Goal: Task Accomplishment & Management: Contribute content

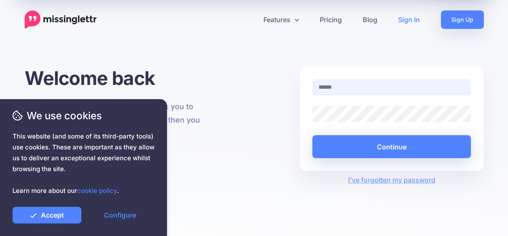
type input "**********"
click at [411, 18] on link "Sign In" at bounding box center [409, 19] width 43 height 18
type input "**********"
click at [407, 19] on link "Sign In" at bounding box center [409, 19] width 43 height 18
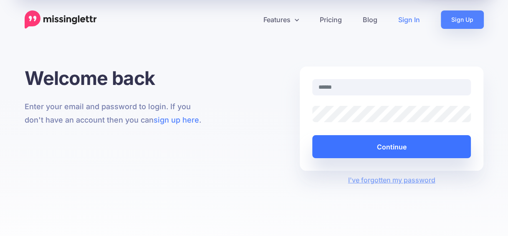
type input "**********"
click at [379, 156] on button "Continue" at bounding box center [391, 146] width 159 height 23
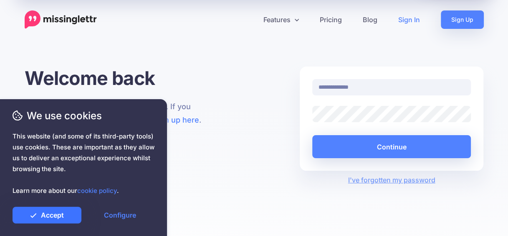
click at [66, 214] on link "Accept" at bounding box center [47, 214] width 69 height 17
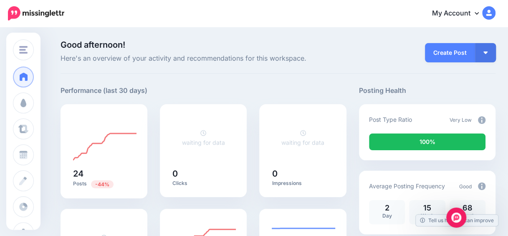
drag, startPoint x: 176, startPoint y: 23, endPoint x: 138, endPoint y: 41, distance: 41.9
drag, startPoint x: 138, startPoint y: 41, endPoint x: 109, endPoint y: 23, distance: 33.6
click at [109, 23] on div "My Account Dashboard My Account Billing Facebook Community Help Center Logout" at bounding box center [285, 13] width 421 height 20
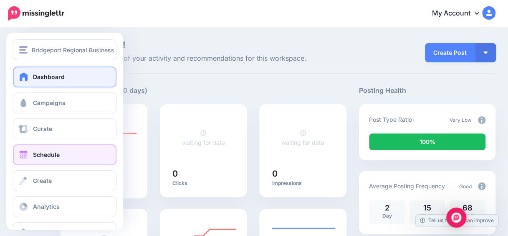
click at [26, 155] on span at bounding box center [23, 154] width 11 height 8
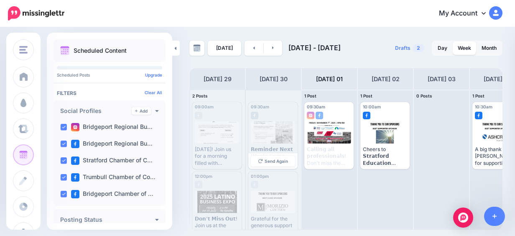
scroll to position [13, 0]
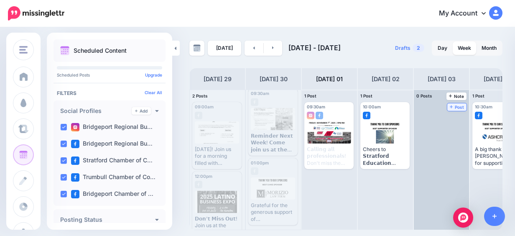
click at [451, 108] on icon at bounding box center [450, 106] width 3 height 4
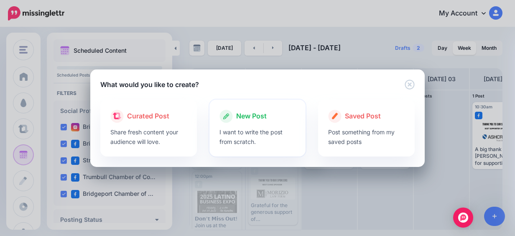
click at [229, 124] on div at bounding box center [257, 125] width 76 height 4
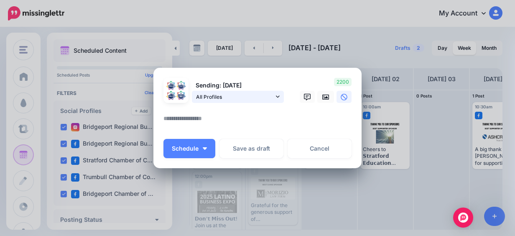
click at [239, 96] on span "All Profiles" at bounding box center [235, 96] width 78 height 9
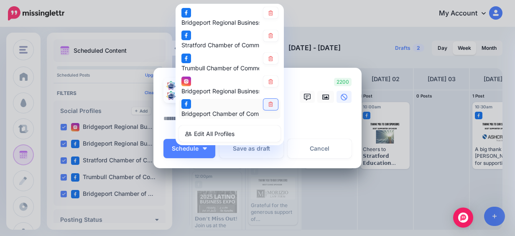
click at [268, 106] on link at bounding box center [270, 104] width 15 height 11
click at [269, 86] on link at bounding box center [270, 81] width 15 height 11
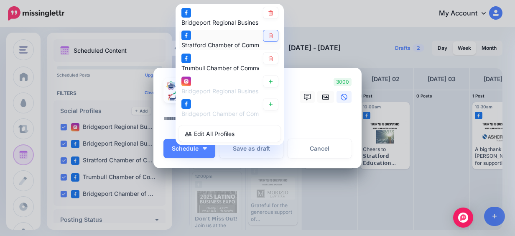
click at [268, 36] on icon at bounding box center [270, 35] width 5 height 5
click at [314, 112] on div at bounding box center [257, 108] width 188 height 10
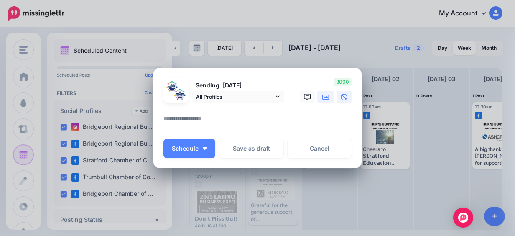
click at [317, 96] on link at bounding box center [325, 97] width 17 height 12
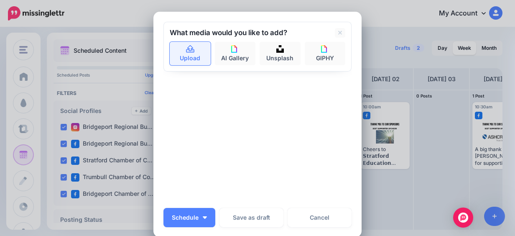
click at [175, 53] on link "Upload" at bounding box center [190, 53] width 41 height 23
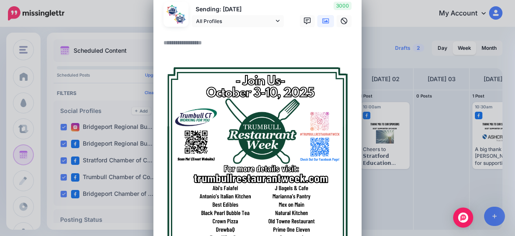
scroll to position [0, 0]
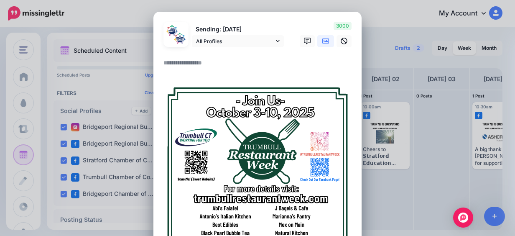
click at [172, 60] on textarea at bounding box center [259, 66] width 192 height 16
paste textarea "**********"
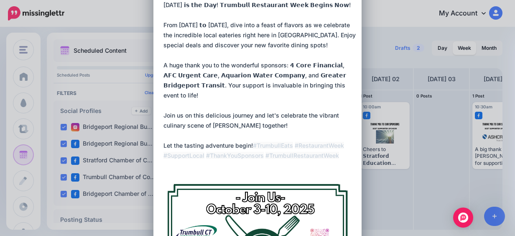
scroll to position [11, 0]
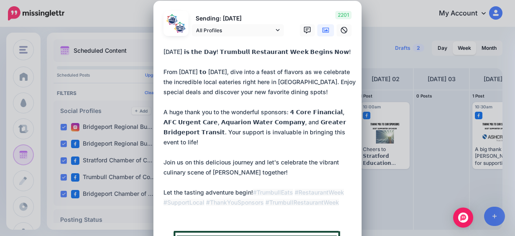
click at [224, 72] on textarea "**********" at bounding box center [259, 132] width 192 height 170
drag, startPoint x: 230, startPoint y: 71, endPoint x: 175, endPoint y: 70, distance: 54.7
click at [175, 70] on textarea "**********" at bounding box center [259, 132] width 192 height 170
paste textarea
paste textarea "*"
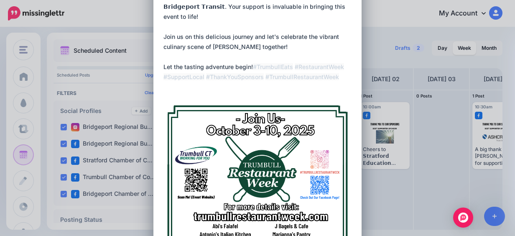
scroll to position [303, 0]
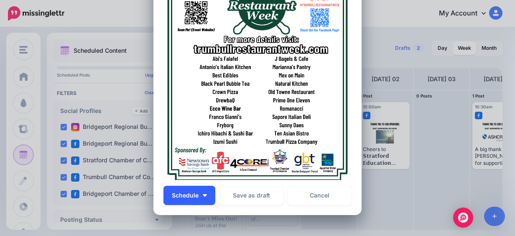
type textarea "**********"
click at [208, 196] on button "Schedule" at bounding box center [189, 194] width 52 height 19
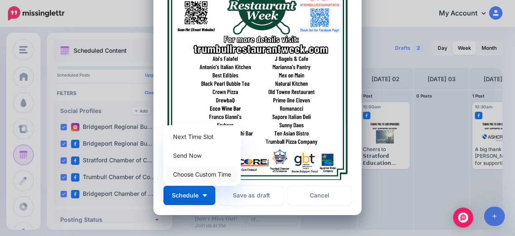
click at [201, 174] on link "Choose Custom Time" at bounding box center [202, 174] width 71 height 16
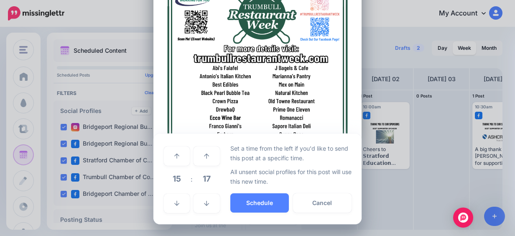
scroll to position [294, 0]
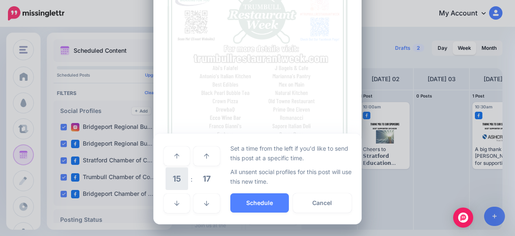
click at [174, 179] on span "15" at bounding box center [176, 178] width 23 height 23
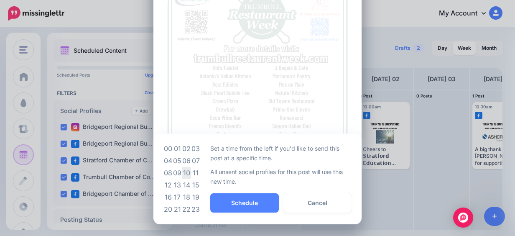
click at [182, 171] on td "10" at bounding box center [186, 173] width 9 height 12
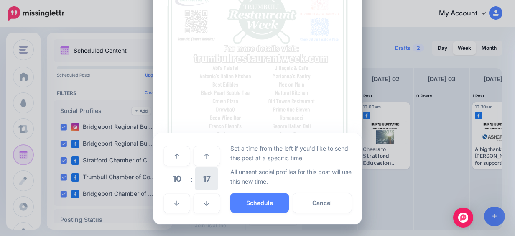
click at [203, 178] on span "17" at bounding box center [206, 178] width 23 height 23
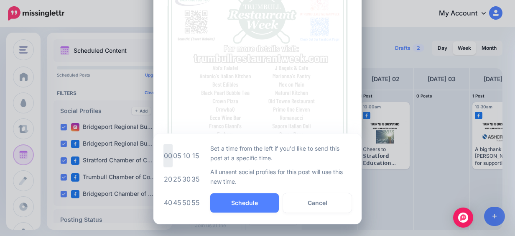
click at [165, 154] on td "00" at bounding box center [167, 155] width 9 height 23
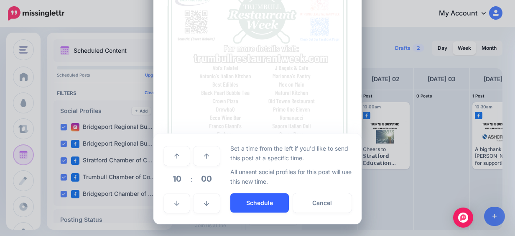
click at [248, 204] on button "Schedule" at bounding box center [259, 202] width 58 height 19
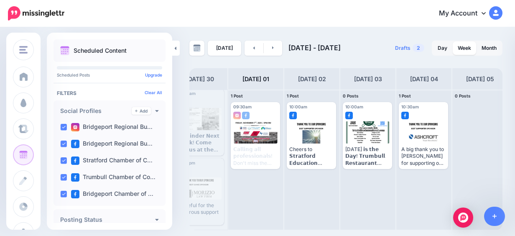
scroll to position [0, 79]
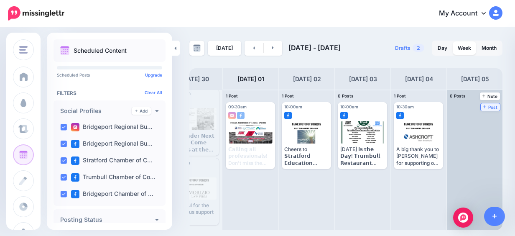
click at [487, 109] on span "Post" at bounding box center [490, 107] width 15 height 4
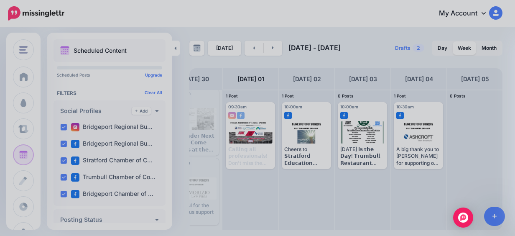
scroll to position [0, 0]
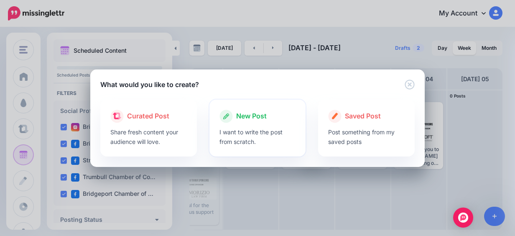
click at [240, 127] on p "I want to write the post from scratch." at bounding box center [257, 136] width 76 height 19
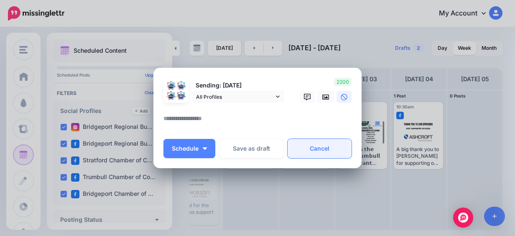
click at [308, 145] on link "Cancel" at bounding box center [319, 148] width 64 height 19
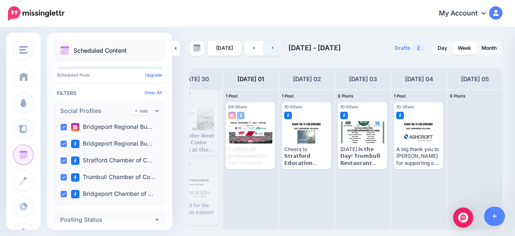
click at [267, 50] on link at bounding box center [273, 48] width 19 height 15
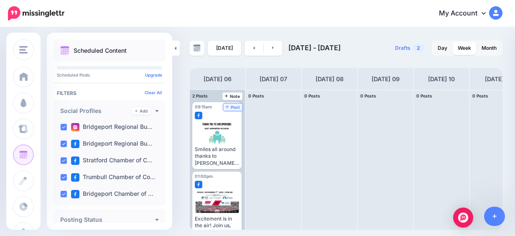
click at [228, 105] on icon at bounding box center [227, 106] width 3 height 4
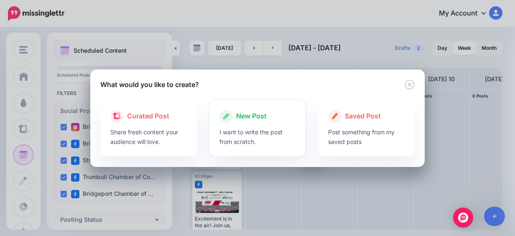
click at [267, 129] on p "I want to write the post from scratch." at bounding box center [257, 136] width 76 height 19
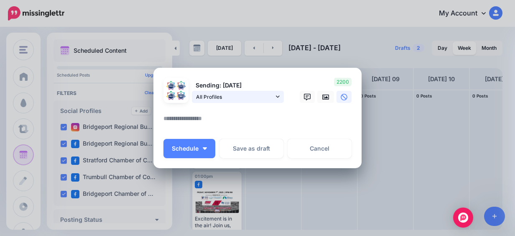
click at [271, 98] on link "All Profiles" at bounding box center [238, 97] width 92 height 12
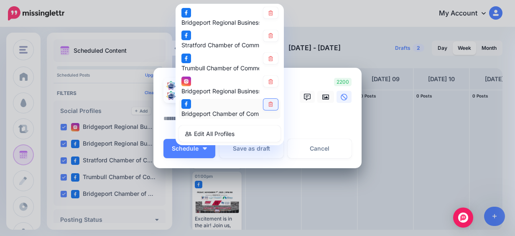
click at [270, 103] on icon at bounding box center [270, 104] width 6 height 5
click at [269, 86] on link at bounding box center [270, 81] width 15 height 11
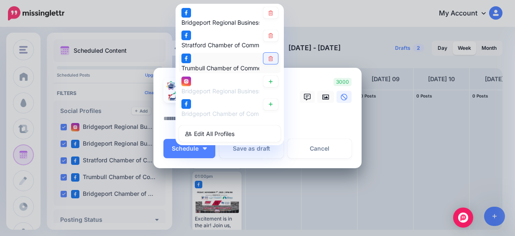
click at [263, 57] on link at bounding box center [270, 58] width 15 height 11
click at [332, 127] on textarea at bounding box center [259, 121] width 192 height 16
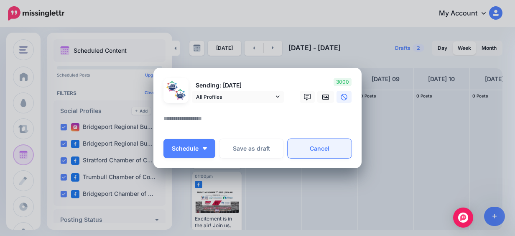
click at [329, 154] on link "Cancel" at bounding box center [319, 148] width 64 height 19
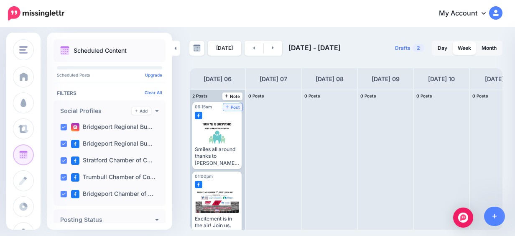
click at [236, 105] on span "Post" at bounding box center [233, 107] width 15 height 4
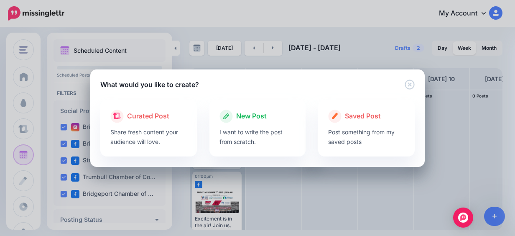
click at [236, 105] on div "New Post I want to write the post from scratch." at bounding box center [257, 127] width 96 height 57
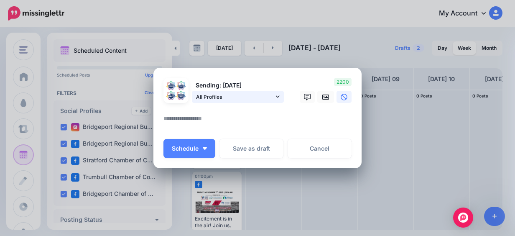
click at [223, 99] on span "All Profiles" at bounding box center [235, 96] width 78 height 9
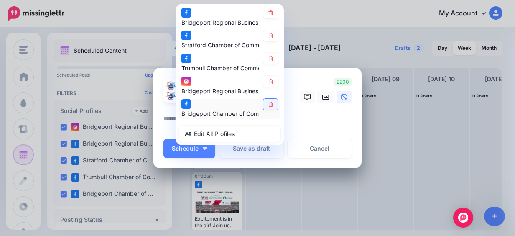
click at [263, 102] on link at bounding box center [270, 104] width 15 height 11
click at [268, 79] on icon at bounding box center [270, 81] width 5 height 5
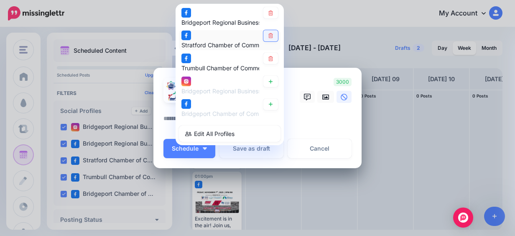
click at [271, 33] on link at bounding box center [270, 35] width 15 height 11
click at [326, 128] on textarea at bounding box center [259, 121] width 192 height 16
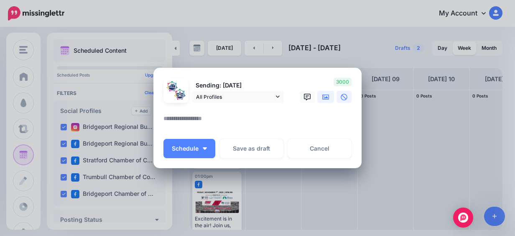
click at [324, 97] on icon at bounding box center [325, 97] width 7 height 7
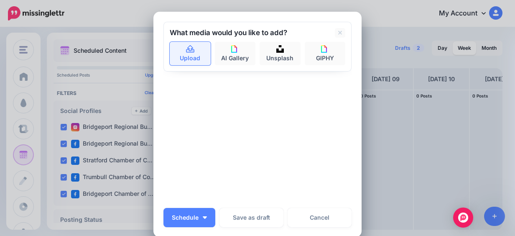
click at [180, 63] on link "Upload" at bounding box center [190, 53] width 41 height 23
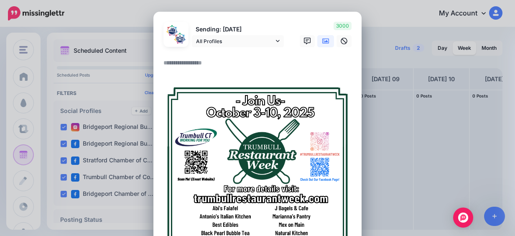
click at [170, 66] on textarea at bounding box center [259, 66] width 192 height 16
paste textarea "**********"
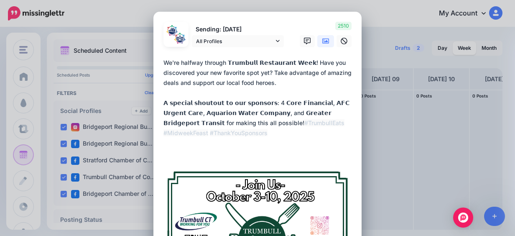
click at [163, 154] on textarea "**********" at bounding box center [259, 108] width 192 height 100
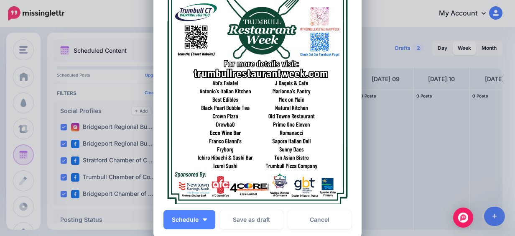
scroll to position [292, 0]
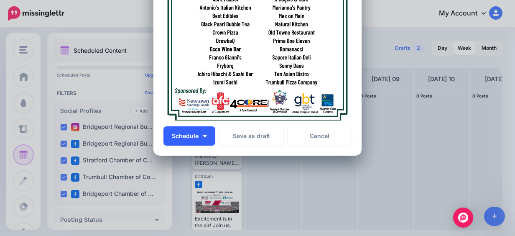
type textarea "**********"
click at [208, 139] on button "Schedule" at bounding box center [189, 135] width 52 height 19
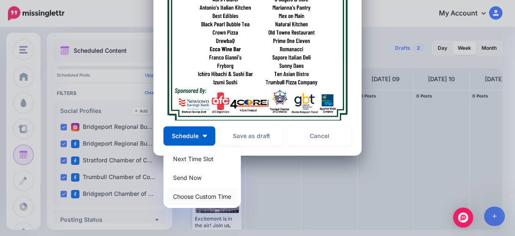
click at [198, 195] on link "Choose Custom Time" at bounding box center [202, 196] width 71 height 16
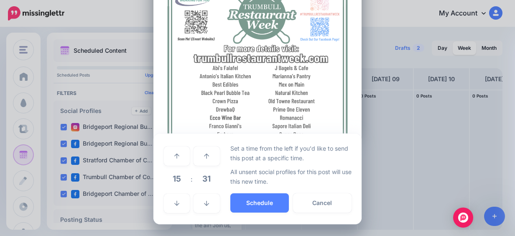
scroll to position [224, 0]
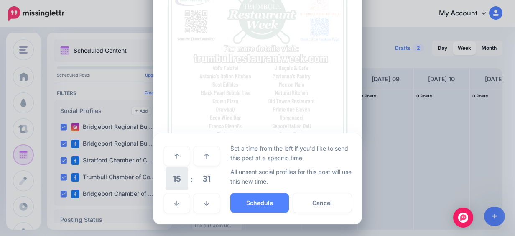
click at [177, 179] on span "15" at bounding box center [176, 178] width 23 height 23
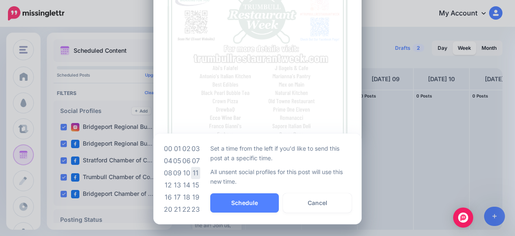
click at [195, 173] on td "11" at bounding box center [195, 173] width 9 height 12
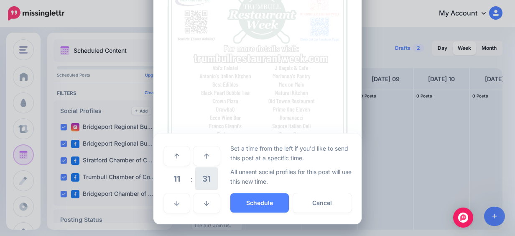
click at [201, 180] on span "31" at bounding box center [206, 178] width 23 height 23
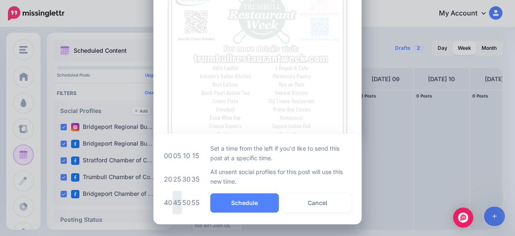
click at [172, 200] on td "45" at bounding box center [176, 201] width 9 height 23
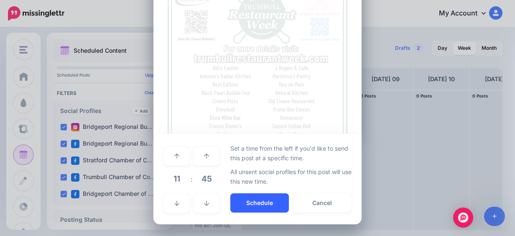
click at [240, 201] on button "Schedule" at bounding box center [259, 202] width 58 height 19
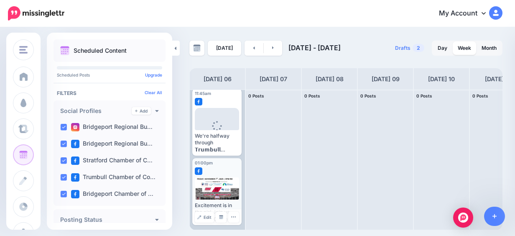
scroll to position [0, 0]
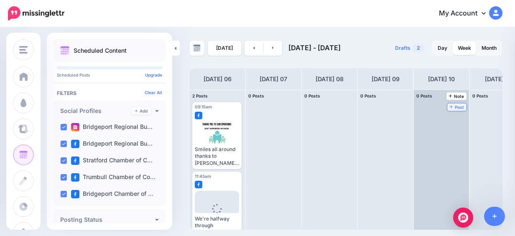
click at [453, 106] on span "Post" at bounding box center [456, 107] width 15 height 4
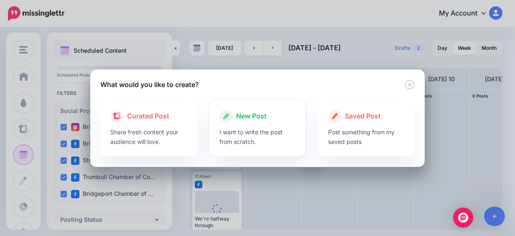
click at [251, 116] on span "New Post" at bounding box center [251, 116] width 30 height 11
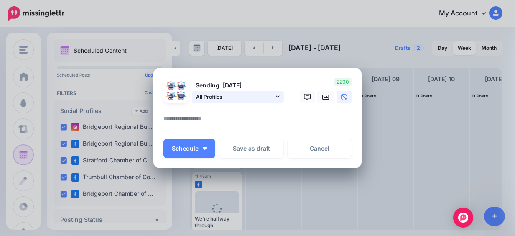
click at [259, 102] on link "All Profiles" at bounding box center [238, 97] width 92 height 12
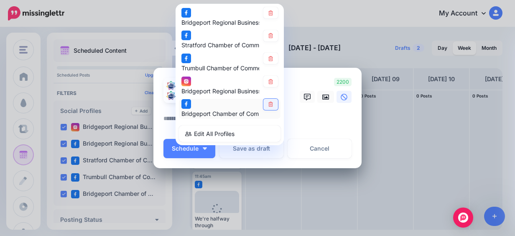
click at [267, 99] on link at bounding box center [270, 104] width 15 height 11
click at [265, 84] on link at bounding box center [270, 81] width 15 height 11
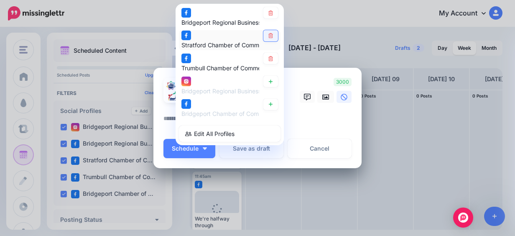
click at [268, 38] on icon at bounding box center [270, 35] width 5 height 5
click at [319, 93] on link at bounding box center [325, 97] width 17 height 12
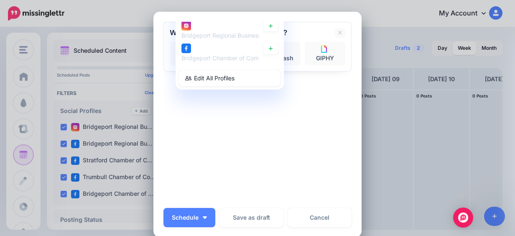
click at [262, 129] on div "Sending: [DATE] All Profiles" at bounding box center [257, 112] width 188 height 180
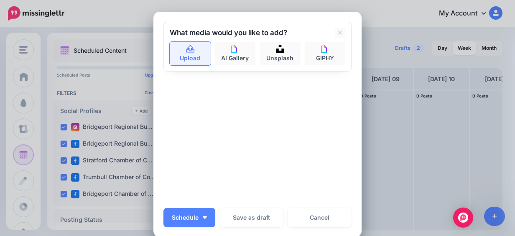
click at [195, 55] on link "Upload" at bounding box center [190, 53] width 41 height 23
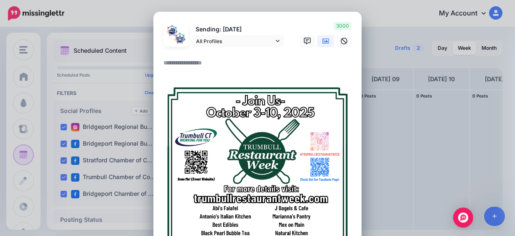
click at [187, 64] on textarea at bounding box center [259, 66] width 192 height 16
paste textarea "**********"
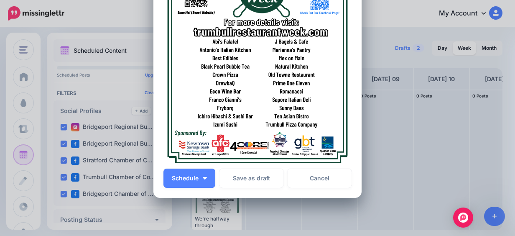
scroll to position [283, 0]
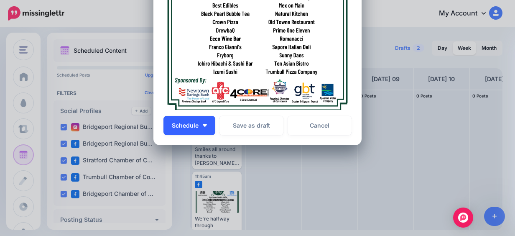
type textarea "**********"
click at [203, 125] on img "button" at bounding box center [205, 125] width 4 height 3
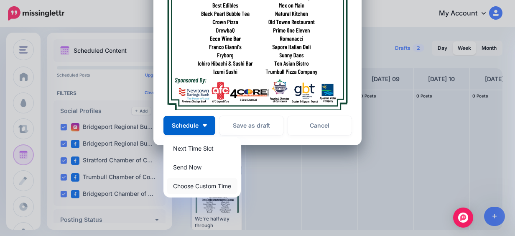
click at [202, 185] on link "Choose Custom Time" at bounding box center [202, 185] width 71 height 16
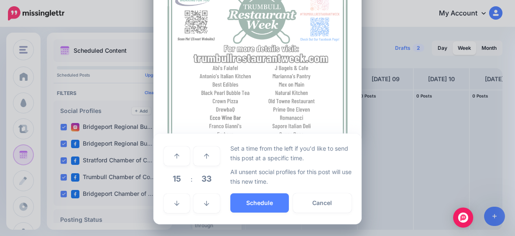
scroll to position [204, 0]
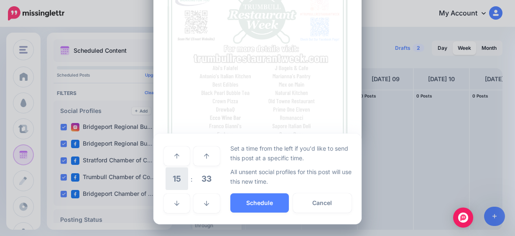
click at [181, 183] on span "15" at bounding box center [176, 178] width 23 height 23
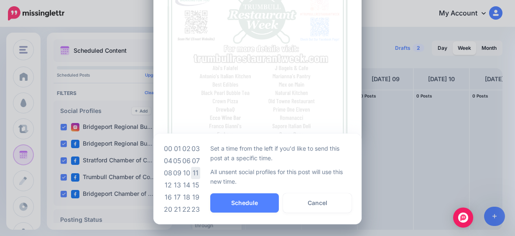
click at [191, 174] on td "11" at bounding box center [195, 173] width 9 height 12
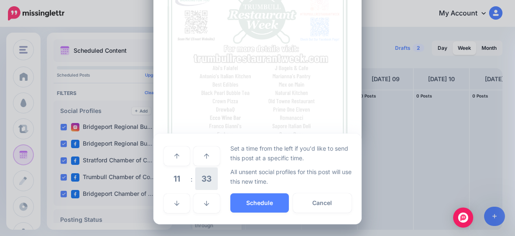
click at [202, 176] on span "33" at bounding box center [206, 178] width 23 height 23
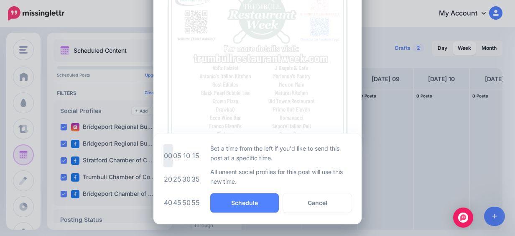
click at [165, 151] on td "00" at bounding box center [167, 155] width 9 height 23
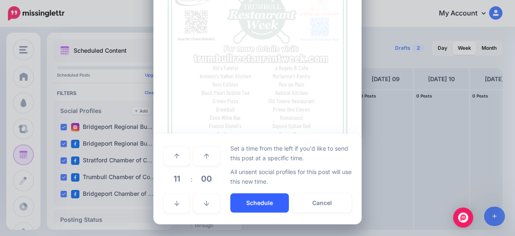
click at [268, 198] on button "Schedule" at bounding box center [259, 202] width 58 height 19
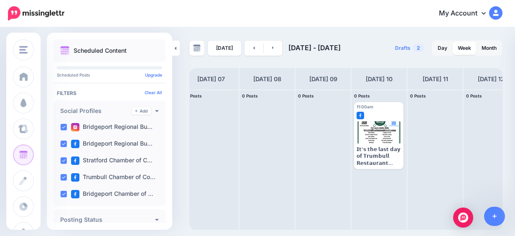
scroll to position [0, 77]
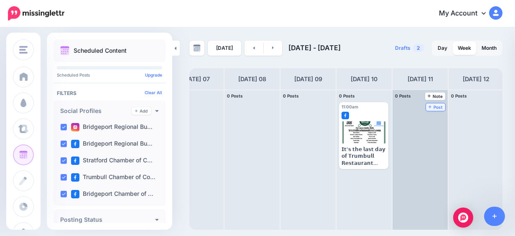
click at [437, 107] on span "Post" at bounding box center [435, 107] width 15 height 4
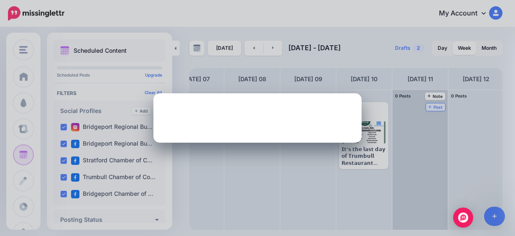
scroll to position [0, 0]
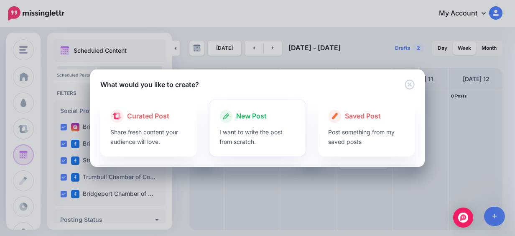
click at [243, 127] on p "I want to write the post from scratch." at bounding box center [257, 136] width 76 height 19
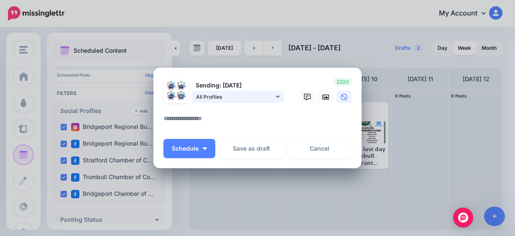
click at [235, 96] on span "All Profiles" at bounding box center [235, 96] width 78 height 9
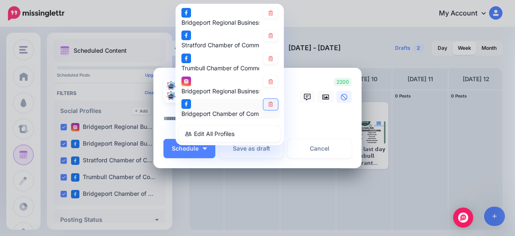
click at [267, 104] on icon at bounding box center [270, 104] width 6 height 5
click at [268, 74] on div "Bridgeport Regional Business Council page Stratford Chamber of Commerce page" at bounding box center [229, 74] width 108 height 141
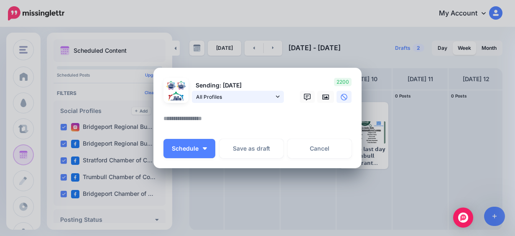
click at [269, 94] on span "All Profiles" at bounding box center [235, 96] width 78 height 9
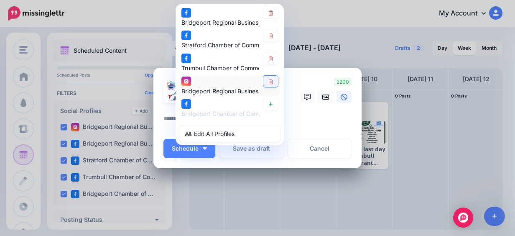
click at [270, 76] on link at bounding box center [270, 81] width 15 height 11
click at [267, 33] on link at bounding box center [270, 35] width 15 height 11
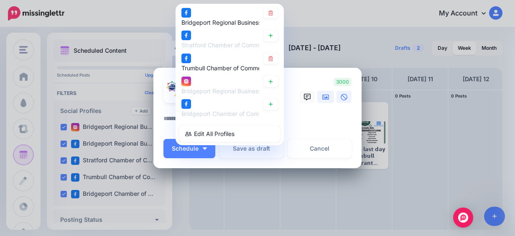
click at [317, 94] on link at bounding box center [325, 97] width 17 height 12
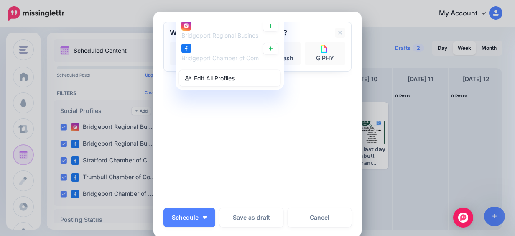
click at [271, 122] on div "Sending: [DATE] All Profiles" at bounding box center [257, 112] width 188 height 180
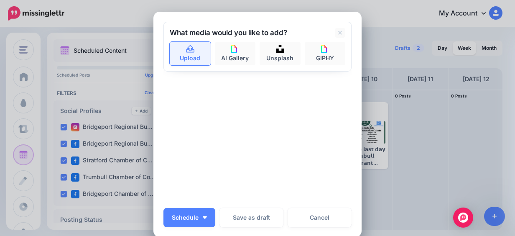
click at [189, 56] on link "Upload" at bounding box center [190, 53] width 41 height 23
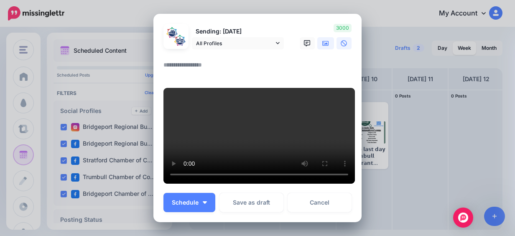
click at [336, 38] on link at bounding box center [343, 43] width 15 height 12
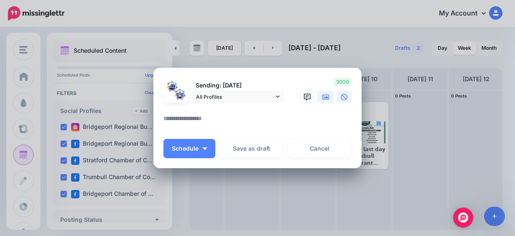
click at [322, 98] on icon at bounding box center [325, 96] width 7 height 5
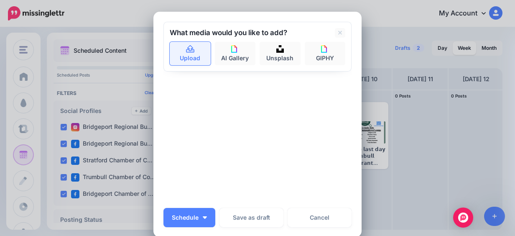
click at [185, 53] on link "Upload" at bounding box center [190, 53] width 41 height 23
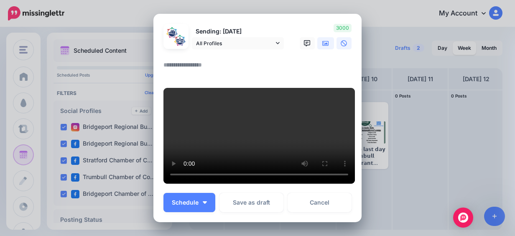
click at [342, 37] on link at bounding box center [343, 43] width 15 height 12
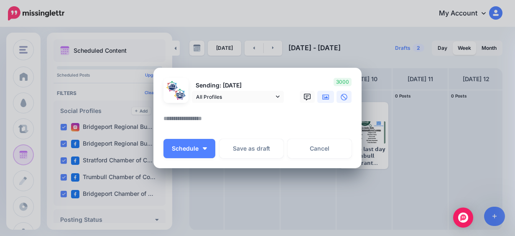
click at [325, 95] on link at bounding box center [325, 97] width 17 height 12
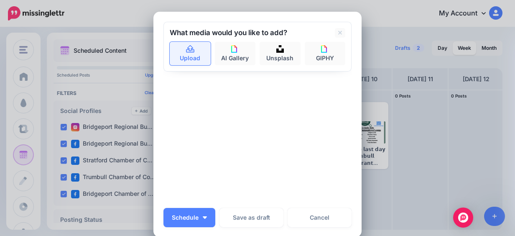
click at [196, 52] on link "Upload" at bounding box center [190, 53] width 41 height 23
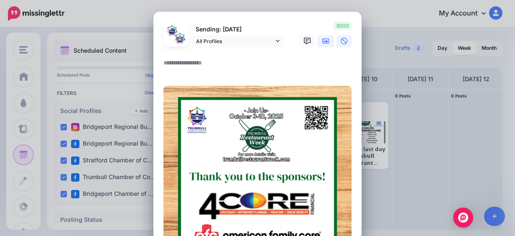
click at [340, 39] on icon at bounding box center [343, 41] width 7 height 7
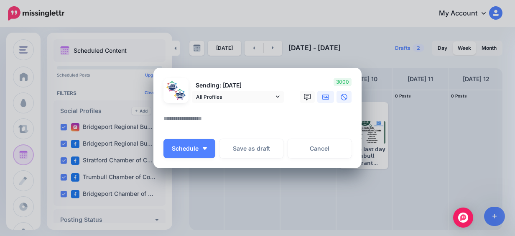
click at [324, 98] on icon at bounding box center [325, 97] width 7 height 7
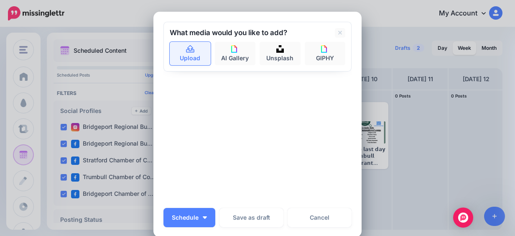
click at [200, 54] on link "Upload" at bounding box center [190, 53] width 41 height 23
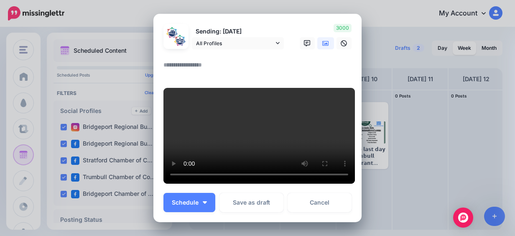
drag, startPoint x: 244, startPoint y: 74, endPoint x: 236, endPoint y: 58, distance: 18.5
click at [244, 74] on div at bounding box center [257, 70] width 188 height 20
click at [235, 60] on textarea at bounding box center [259, 68] width 192 height 16
paste textarea "**********"
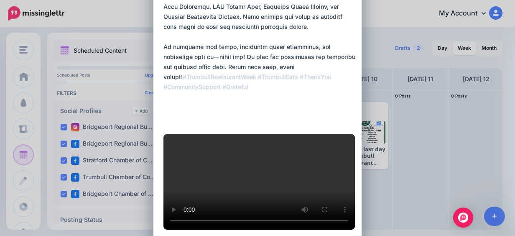
scroll to position [303, 0]
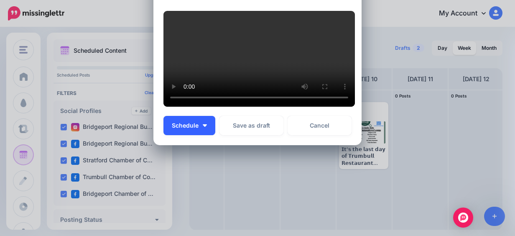
type textarea "**********"
click at [198, 135] on button "Schedule" at bounding box center [189, 125] width 52 height 19
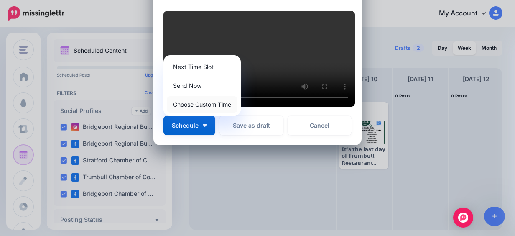
click at [213, 112] on link "Choose Custom Time" at bounding box center [202, 104] width 71 height 16
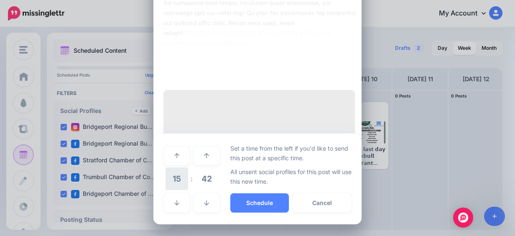
click at [180, 190] on span "15" at bounding box center [176, 178] width 23 height 23
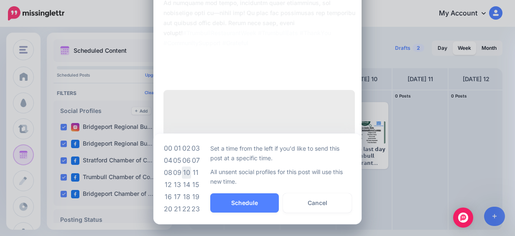
click at [183, 178] on td "10" at bounding box center [186, 172] width 9 height 12
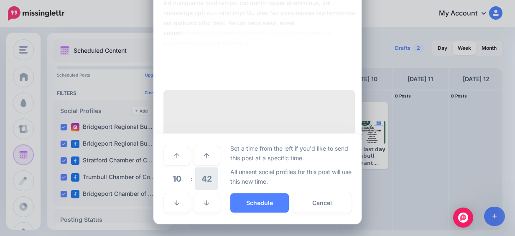
click at [203, 190] on span "42" at bounding box center [206, 178] width 23 height 23
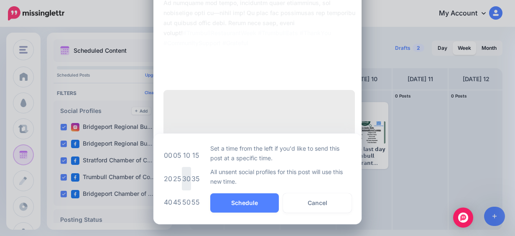
click at [182, 190] on td "30" at bounding box center [186, 178] width 9 height 23
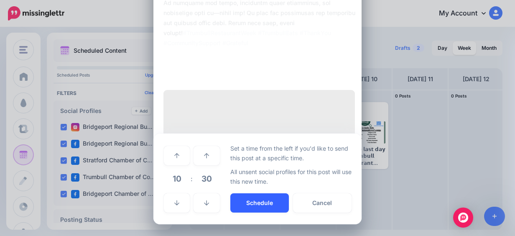
click at [255, 212] on button "Schedule" at bounding box center [259, 202] width 58 height 19
